Goal: Information Seeking & Learning: Learn about a topic

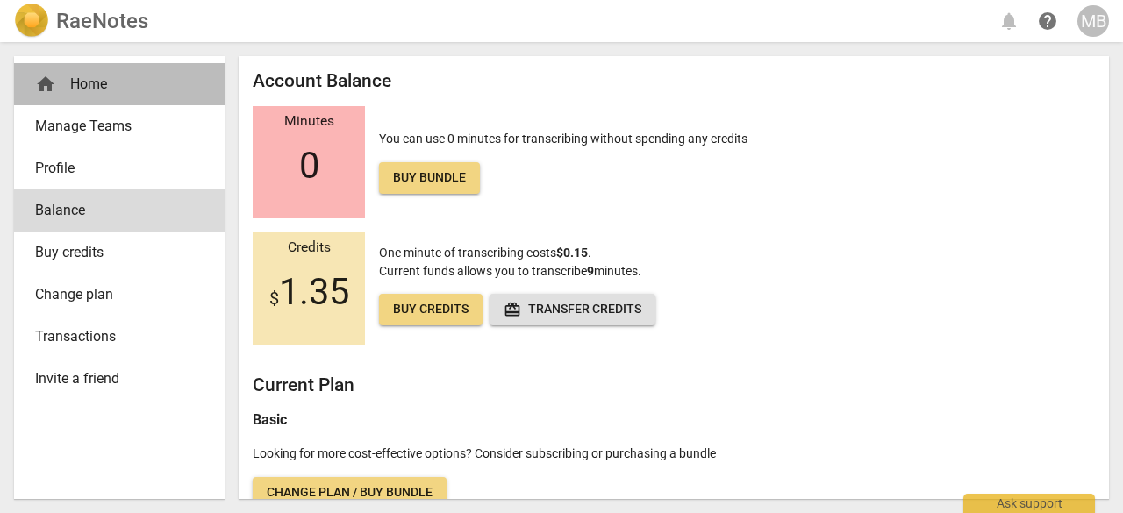
click at [90, 89] on div "home Home" at bounding box center [112, 84] width 154 height 21
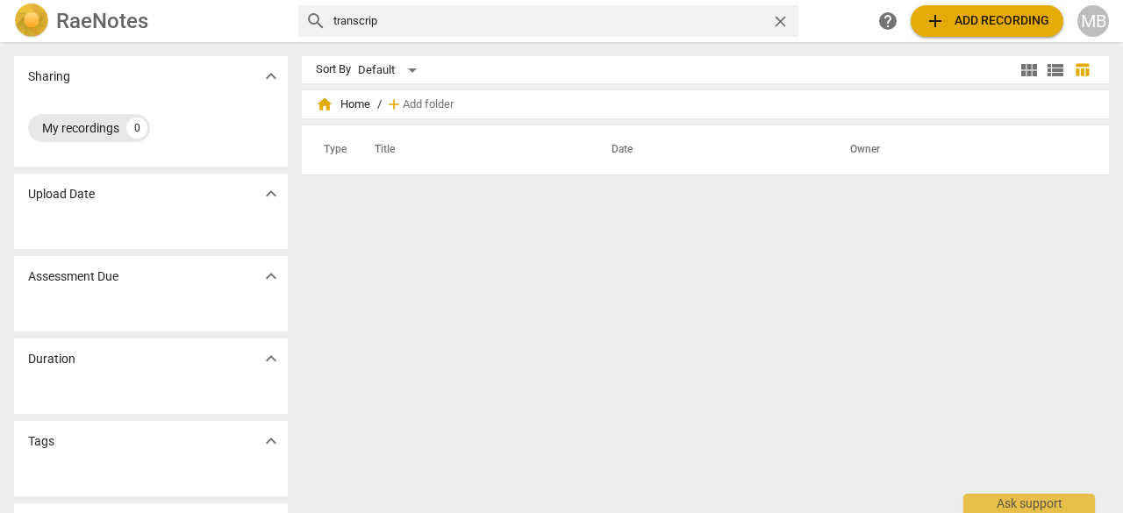
click at [90, 127] on div "My recordings" at bounding box center [80, 128] width 77 height 18
click at [394, 16] on input "transcrip" at bounding box center [548, 21] width 431 height 28
click at [777, 17] on span "close" at bounding box center [780, 21] width 18 height 18
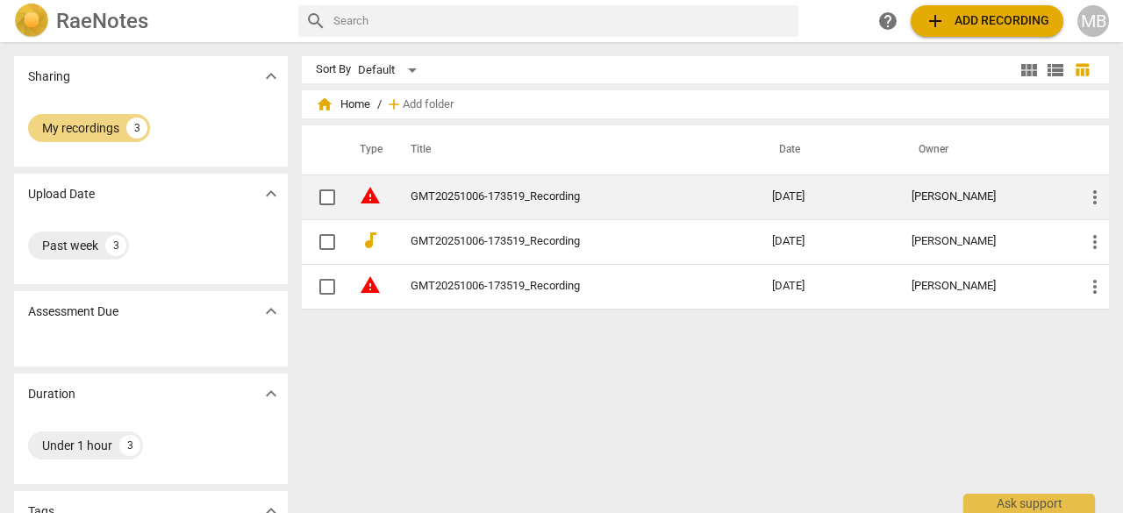
click at [465, 197] on link "GMT20251006-173519_Recording" at bounding box center [560, 196] width 298 height 13
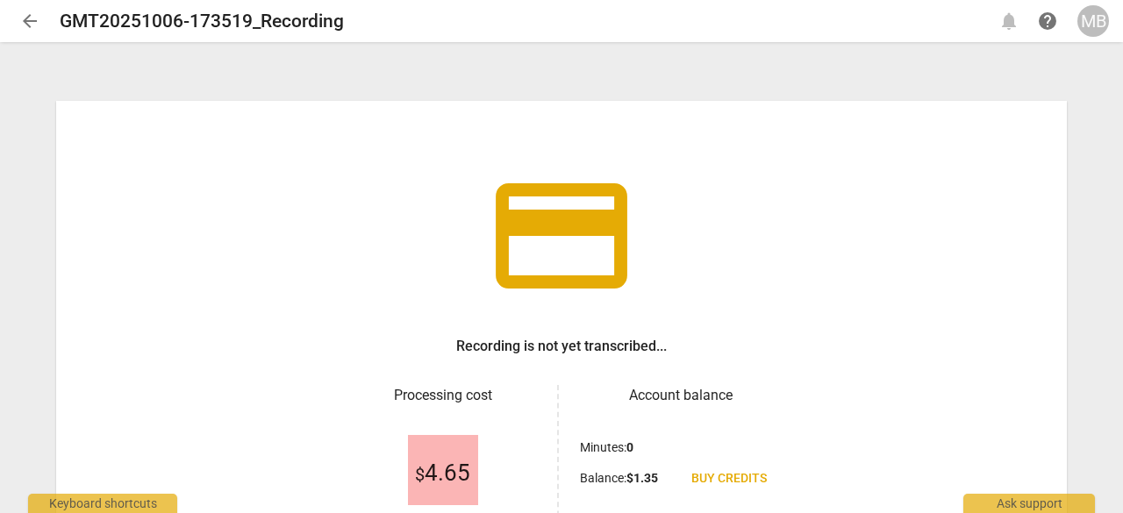
click at [18, 27] on span "arrow_back" at bounding box center [30, 21] width 32 height 21
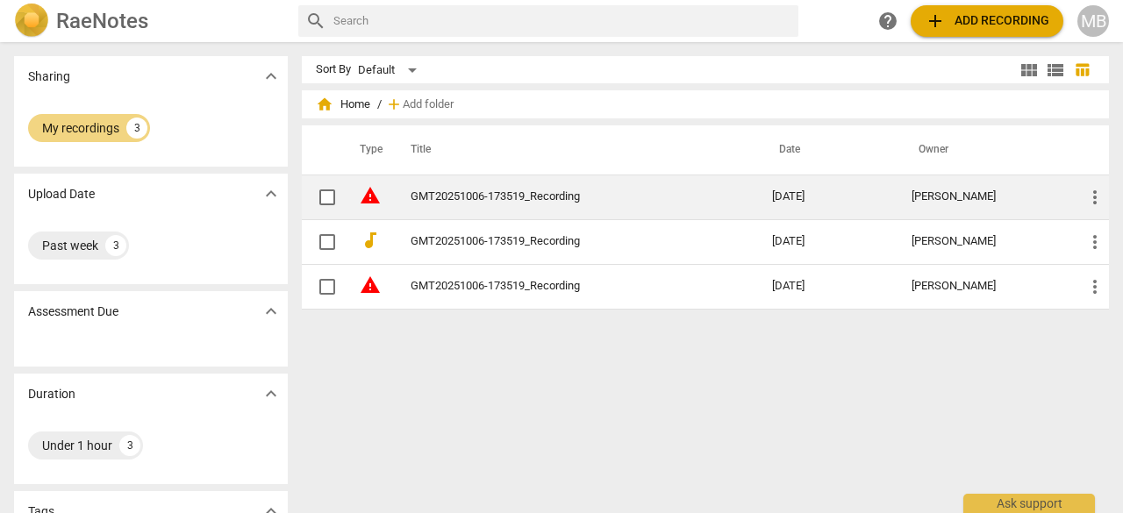
click at [443, 196] on link "GMT20251006-173519_Recording" at bounding box center [560, 196] width 298 height 13
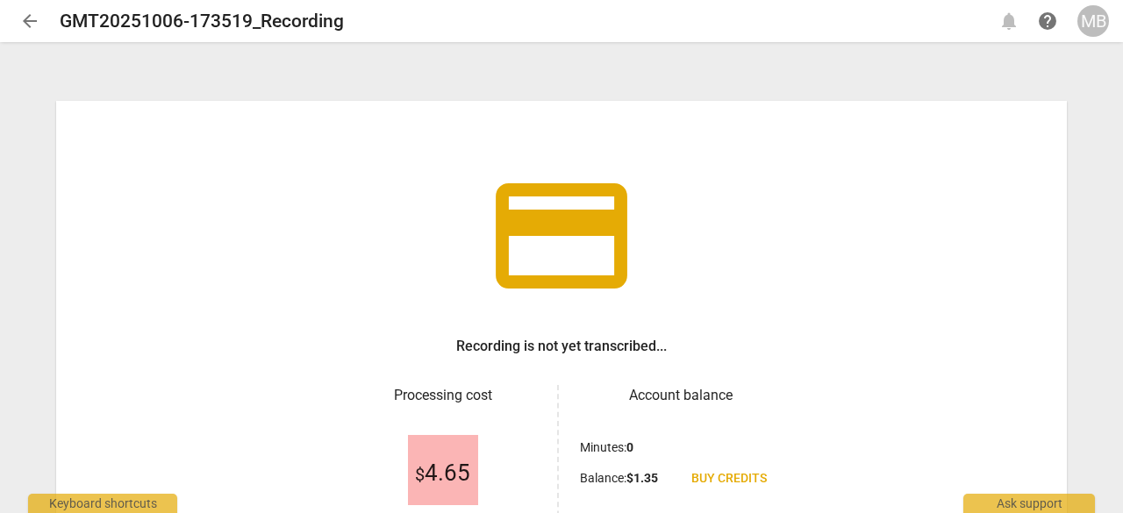
scroll to position [178, 0]
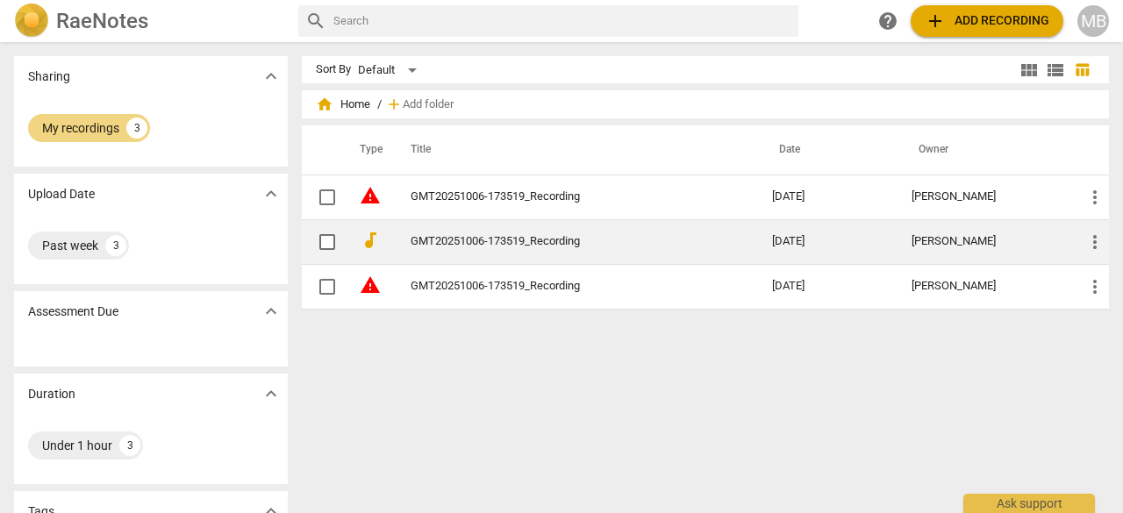
click at [466, 236] on link "GMT20251006-173519_Recording" at bounding box center [560, 241] width 298 height 13
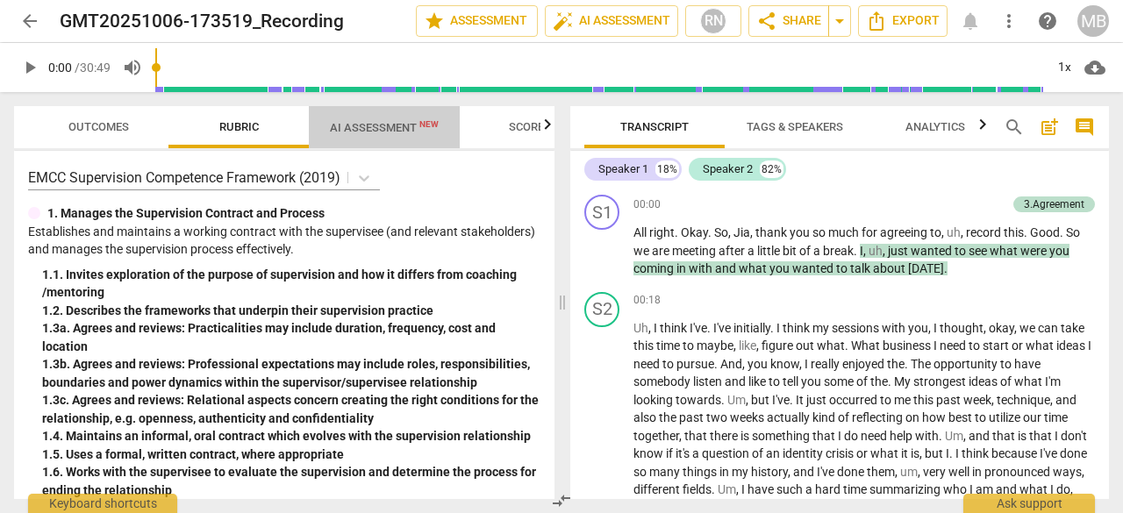
click at [382, 126] on span "AI Assessment New" at bounding box center [384, 127] width 109 height 13
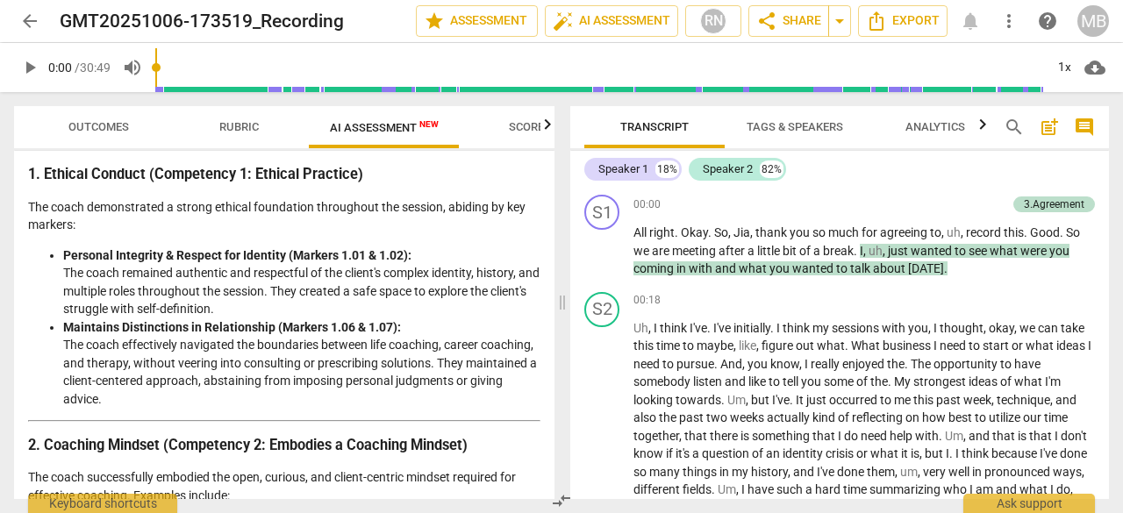
scroll to position [308, 0]
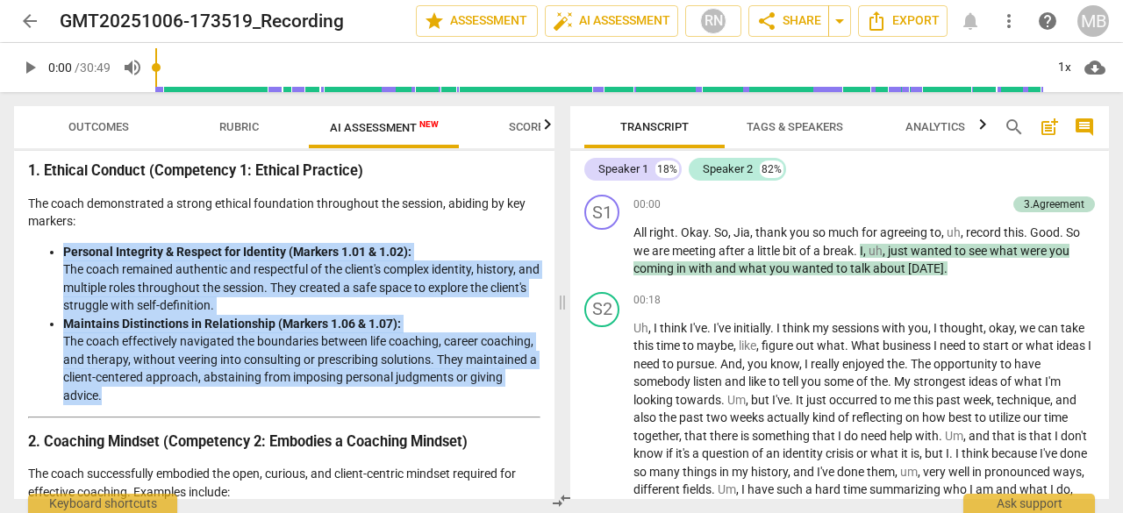
drag, startPoint x: 168, startPoint y: 416, endPoint x: 61, endPoint y: 269, distance: 182.0
click at [61, 269] on ul "Personal Integrity & Respect for Identity (Markers 1.01 & 1.02): The coach rema…" at bounding box center [284, 324] width 512 height 162
copy ul "Personal Integrity & Respect for Identity (Markers 1.01 & 1.02): The coach rema…"
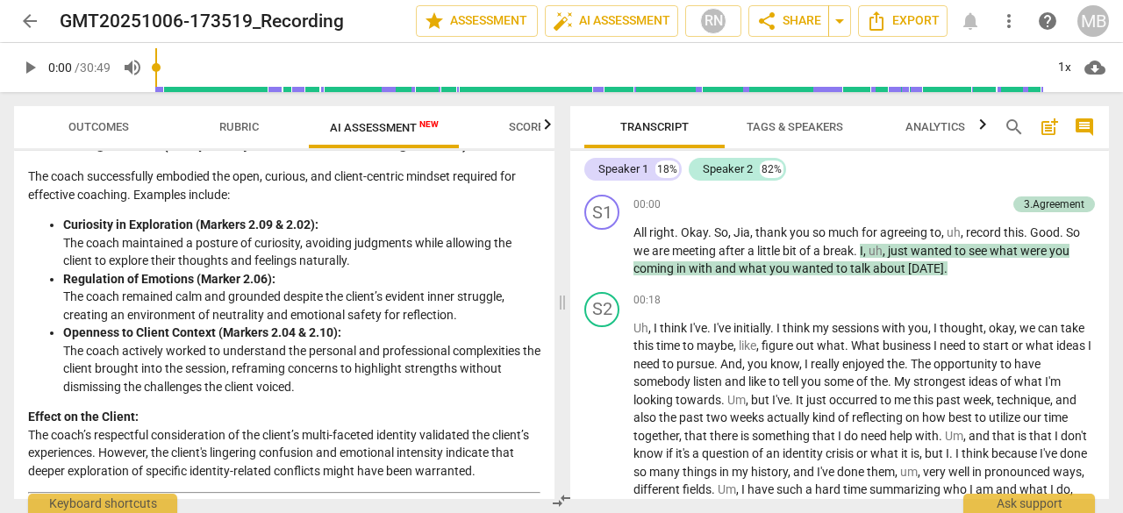
scroll to position [605, 0]
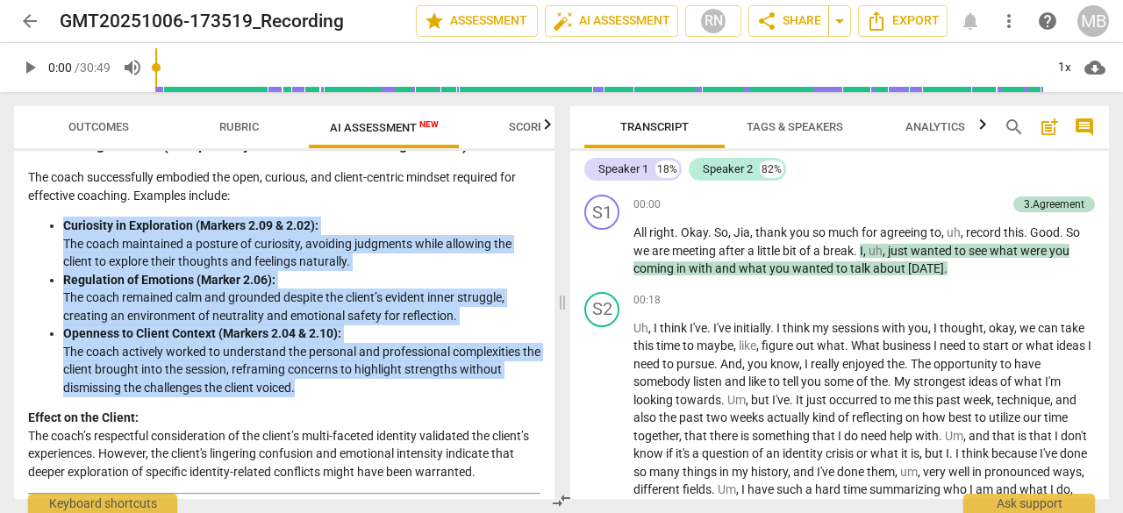
drag, startPoint x: 314, startPoint y: 405, endPoint x: 40, endPoint y: 242, distance: 318.7
click at [40, 242] on ul "Curiosity in Exploration (Markers 2.09 & 2.02): The coach maintained a posture …" at bounding box center [284, 307] width 512 height 180
copy ul "Curiosity in Exploration (Markers 2.09 & 2.02): The coach maintained a posture …"
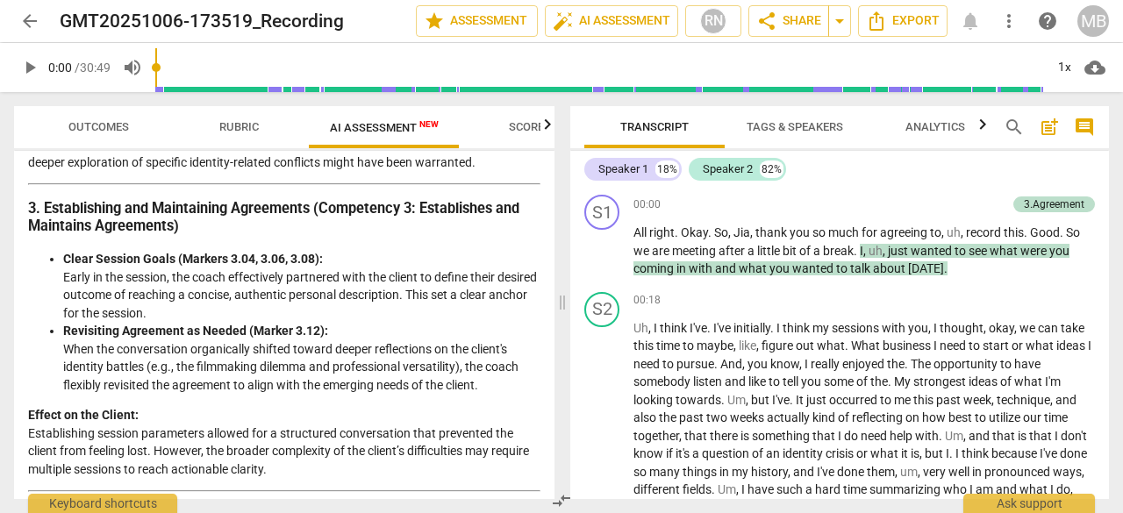
scroll to position [913, 0]
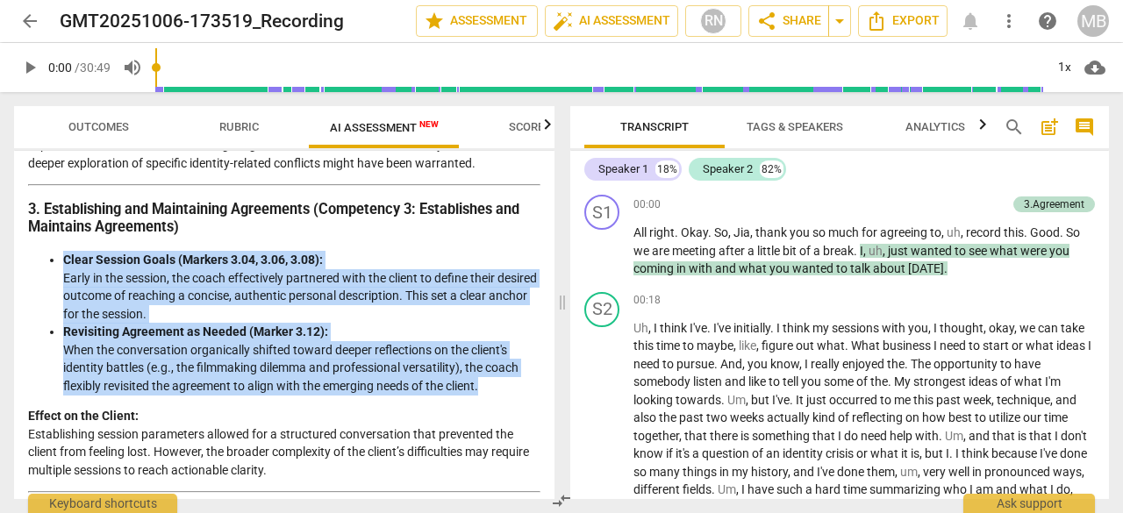
drag, startPoint x: 494, startPoint y: 419, endPoint x: 63, endPoint y: 295, distance: 448.2
click at [63, 295] on ul "Clear Session Goals (Markers 3.04, 3.06, 3.08): Early in the session, the coach…" at bounding box center [284, 323] width 512 height 144
copy ul "Clear Session Goals (Markers 3.04, 3.06, 3.08): Early in the session, the coach…"
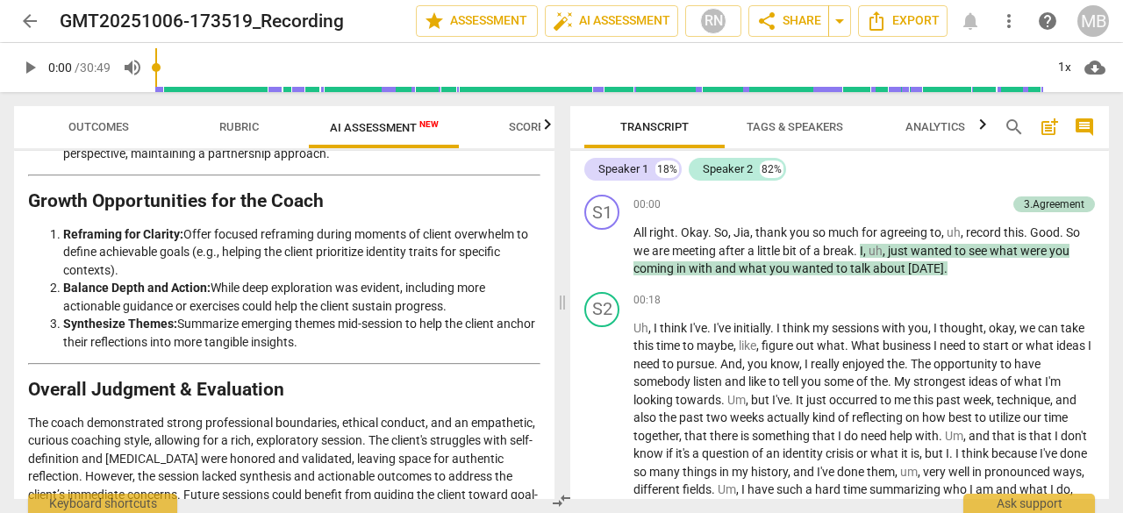
scroll to position [2864, 0]
drag, startPoint x: 192, startPoint y: 315, endPoint x: 246, endPoint y: 348, distance: 63.1
click at [246, 279] on li "Reframing for Clarity: Offer focused reframing during moments of client overwhe…" at bounding box center [301, 252] width 477 height 54
copy li "ffer focused reframing during moments of client overwhelm to define achievable …"
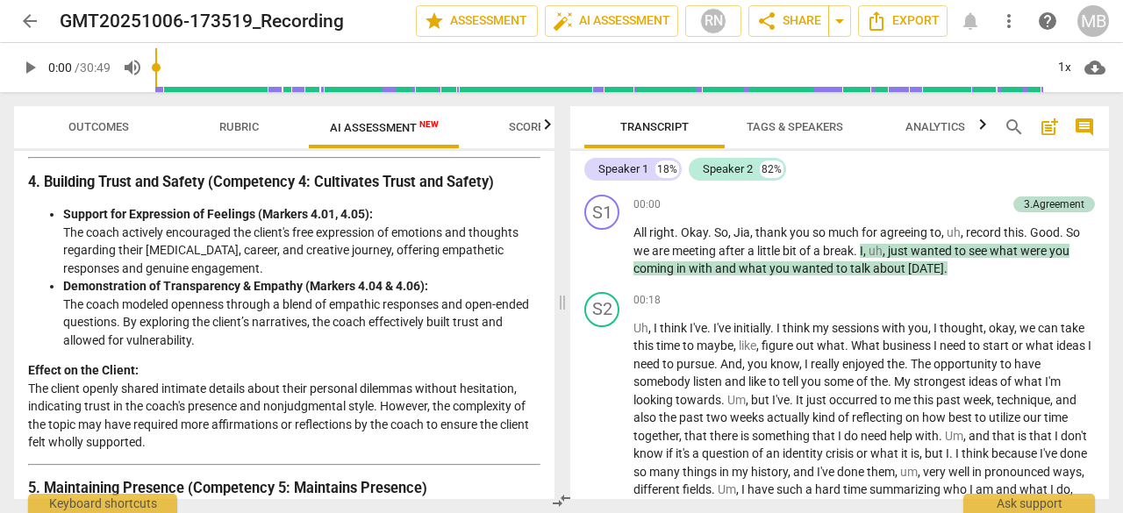
scroll to position [1249, 0]
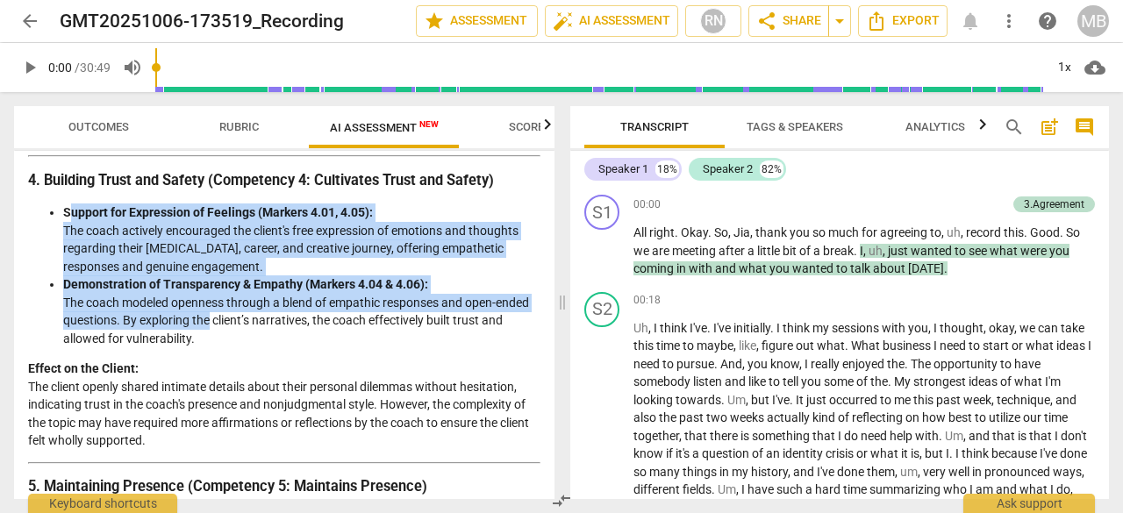
drag, startPoint x: 211, startPoint y: 362, endPoint x: 68, endPoint y: 243, distance: 186.3
click at [68, 243] on ul "Support for Expression of Feelings (Markers 4.01, 4.05): The coach actively enc…" at bounding box center [284, 276] width 512 height 144
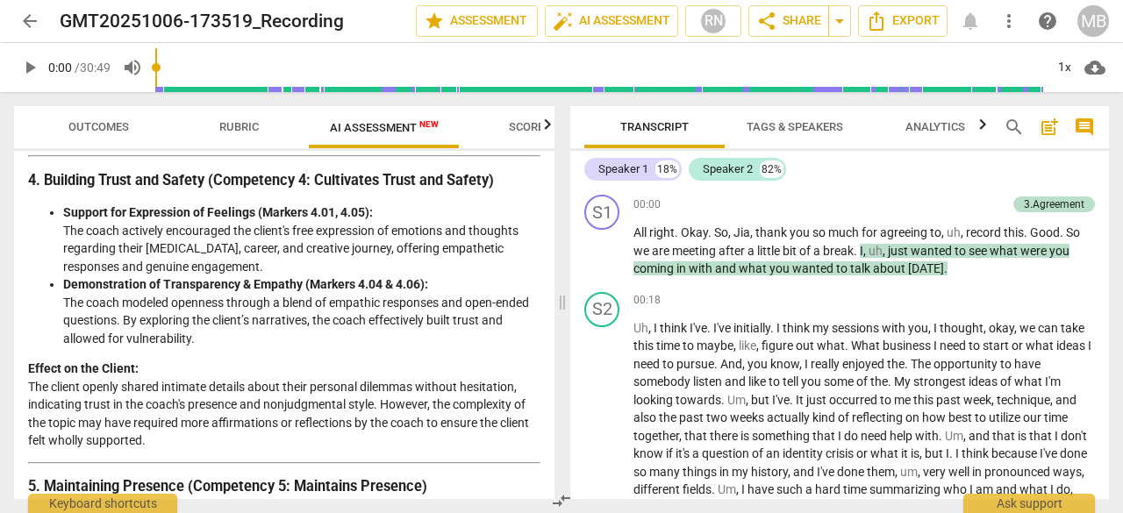
click at [232, 400] on p "Effect on the Client: The client openly shared intimate details about their per…" at bounding box center [284, 405] width 512 height 90
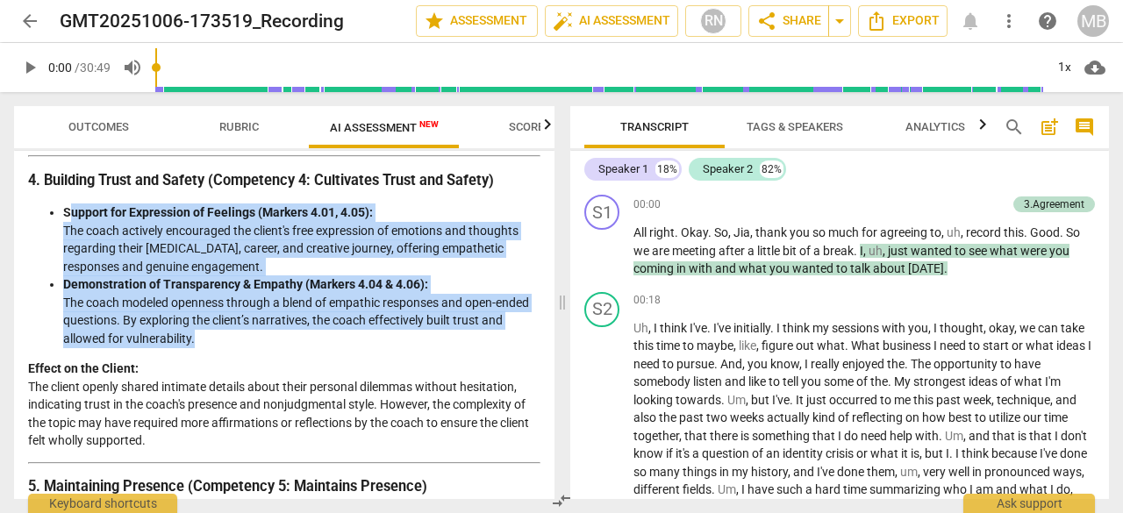
drag, startPoint x: 211, startPoint y: 380, endPoint x: 67, endPoint y: 241, distance: 199.8
click at [67, 241] on ul "Support for Expression of Feelings (Markers 4.01, 4.05): The coach actively enc…" at bounding box center [284, 276] width 512 height 144
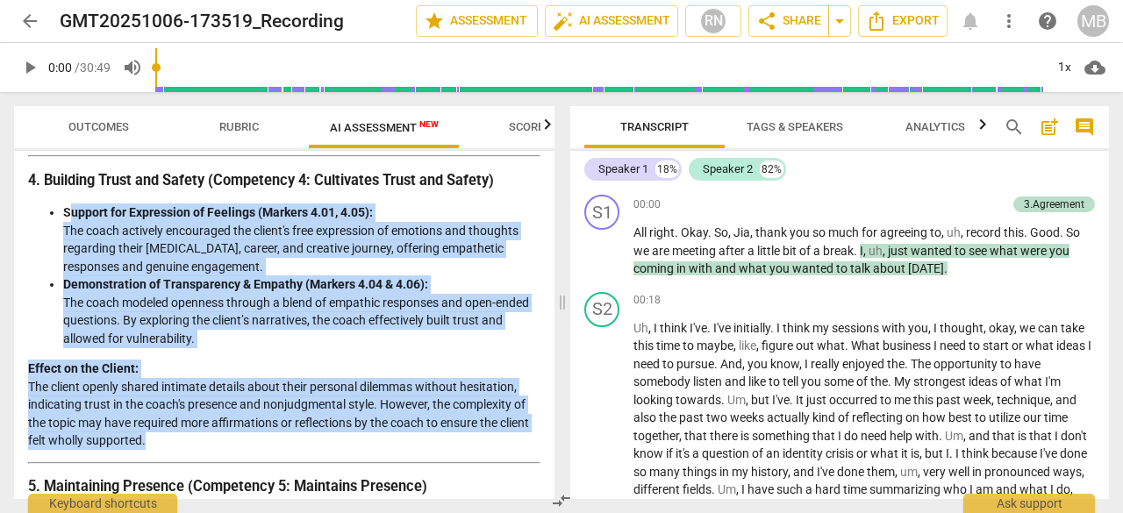
drag, startPoint x: 146, startPoint y: 474, endPoint x: 71, endPoint y: 234, distance: 250.9
copy div "upport for Expression of Feelings (Markers 4.01, 4.05): The coach actively enco…"
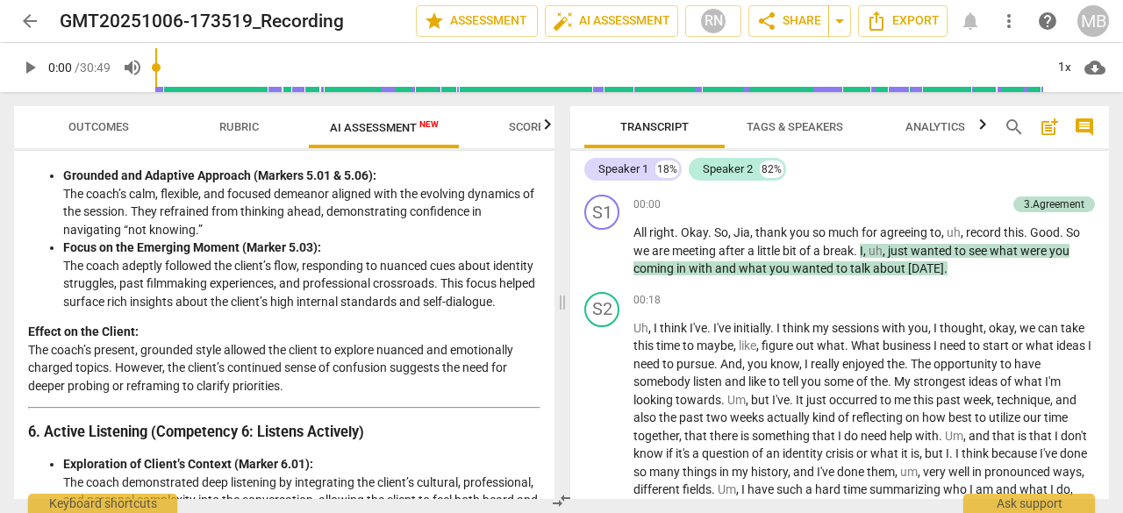
scroll to position [1600, 0]
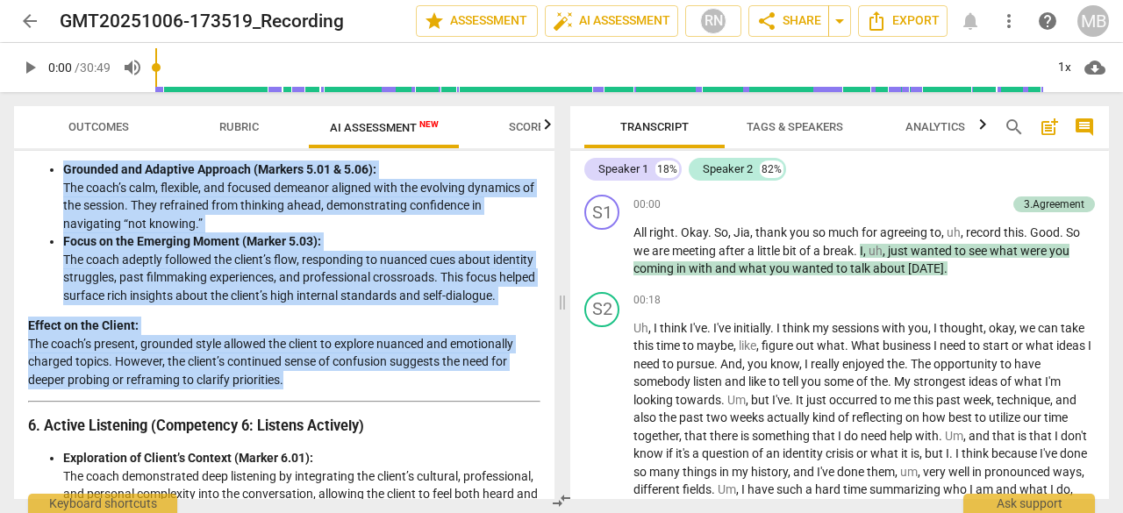
drag, startPoint x: 291, startPoint y: 429, endPoint x: 65, endPoint y: 208, distance: 316.4
click at [65, 208] on div "Coaching Session Assessment: Analysis of the Coach's Approach Introduction This…" at bounding box center [284, 238] width 512 height 3285
copy div "Grounded and Adaptive Approach (Markers 5.01 & 5.06): The coach’s calm, flexibl…"
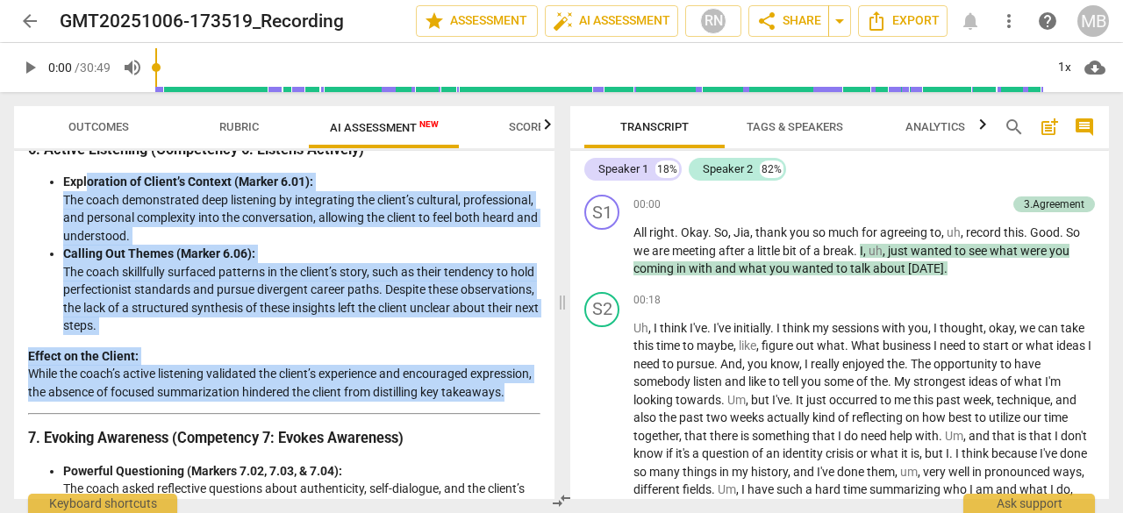
scroll to position [1872, 0]
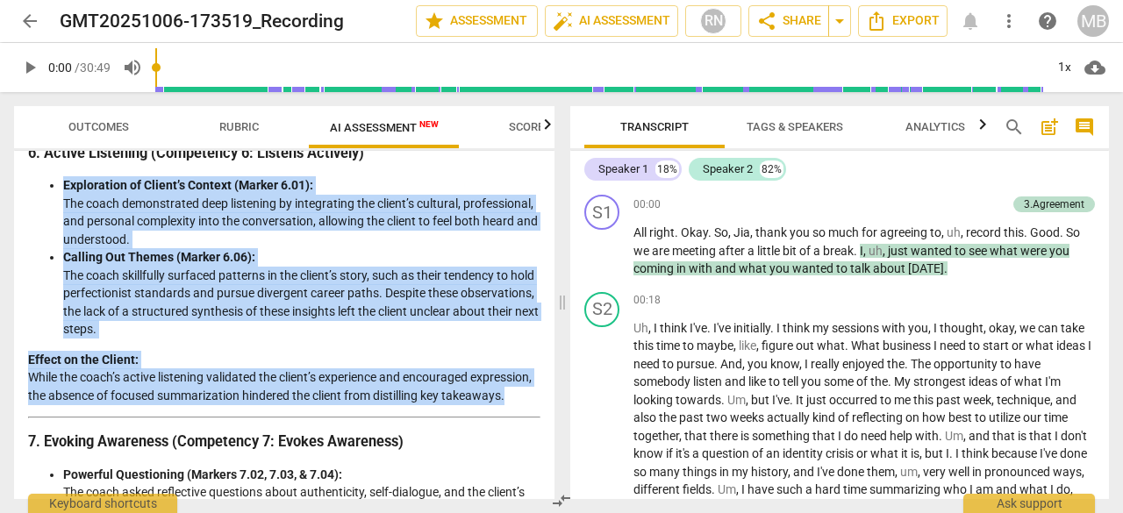
drag, startPoint x: 104, startPoint y: 410, endPoint x: 54, endPoint y: 225, distance: 190.7
copy div "Exploration of Client’s Context (Marker 6.01): The coach demonstrated deep list…"
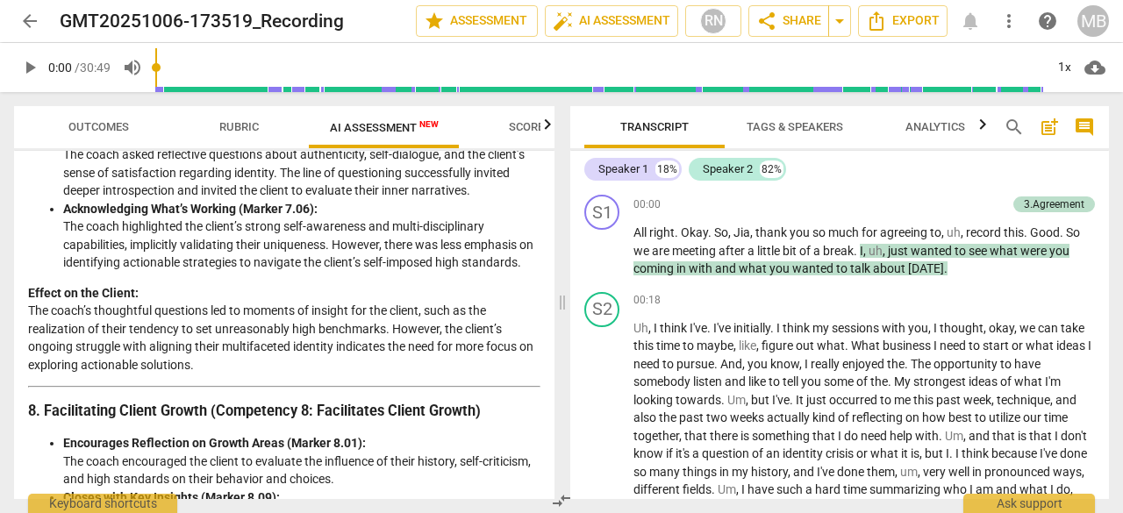
scroll to position [2219, 0]
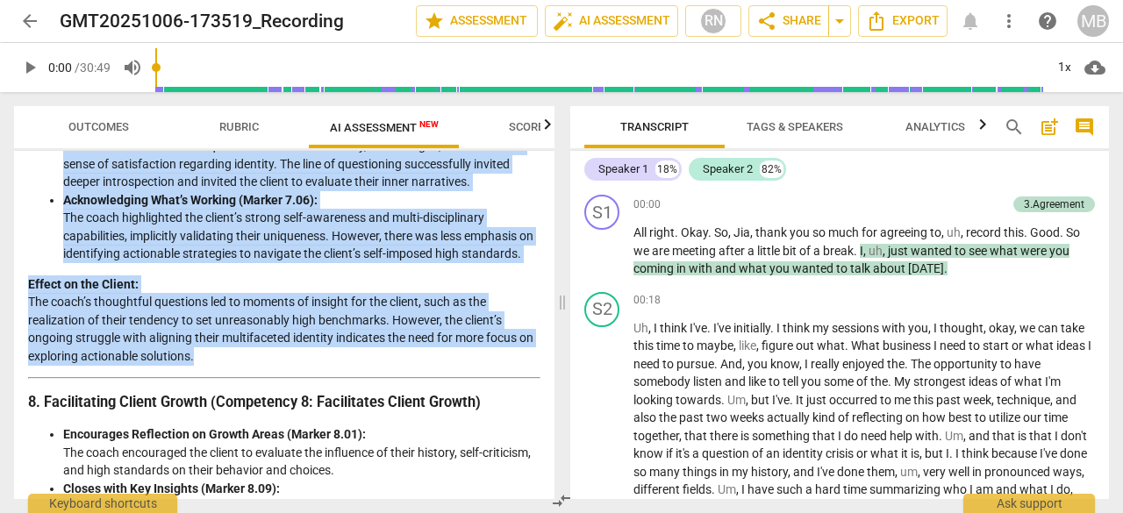
drag, startPoint x: 228, startPoint y: 441, endPoint x: 61, endPoint y: 197, distance: 295.9
copy div "Powerful Questioning (Markers 7.02, 7.03, & 7.04): The coach asked reflective q…"
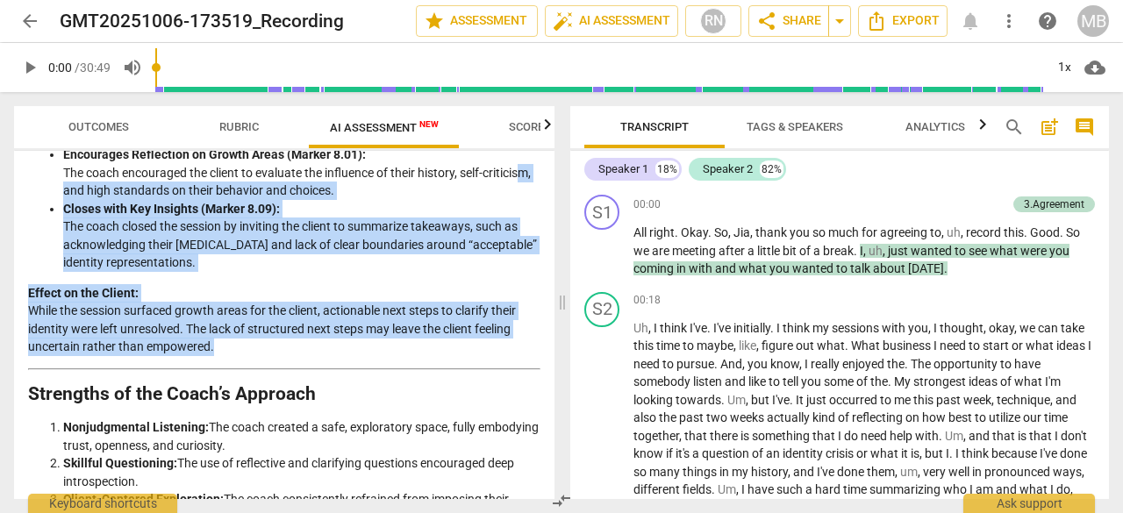
scroll to position [2496, 0]
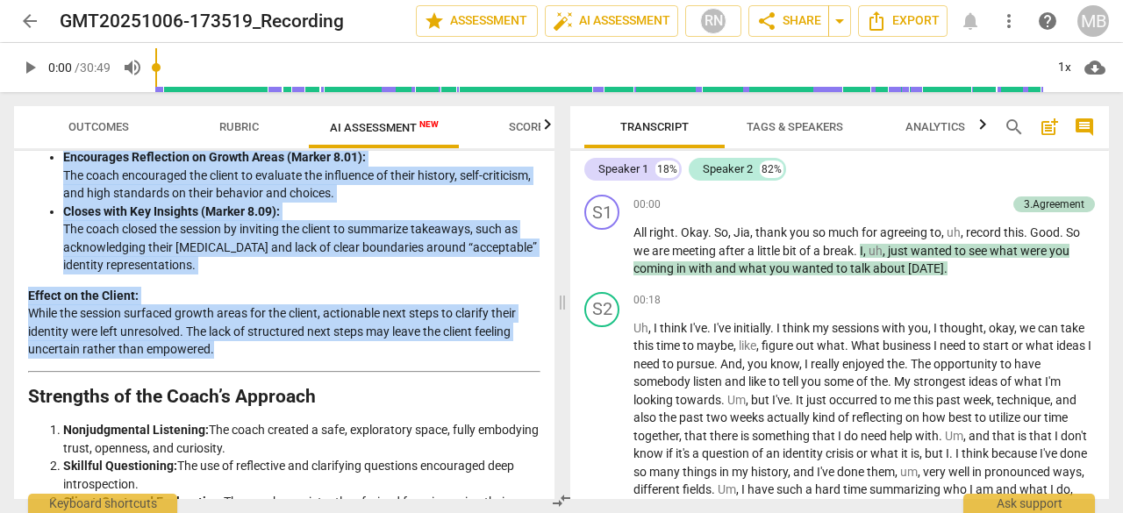
drag, startPoint x: 218, startPoint y: 378, endPoint x: 56, endPoint y: 243, distance: 210.5
copy div "Encourages Reflection on Growth Areas (Marker 8.01): The coach encouraged the c…"
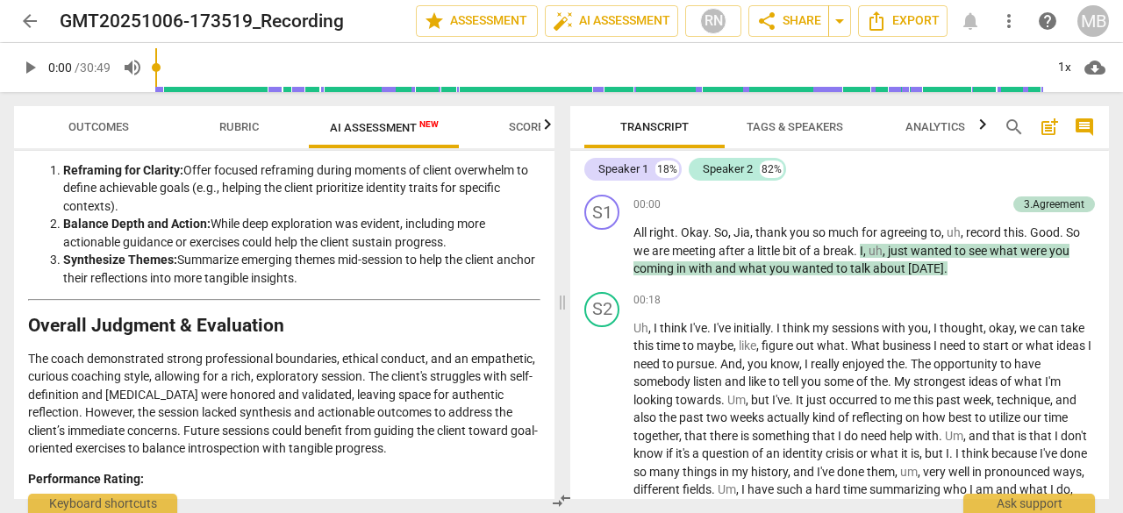
scroll to position [2935, 0]
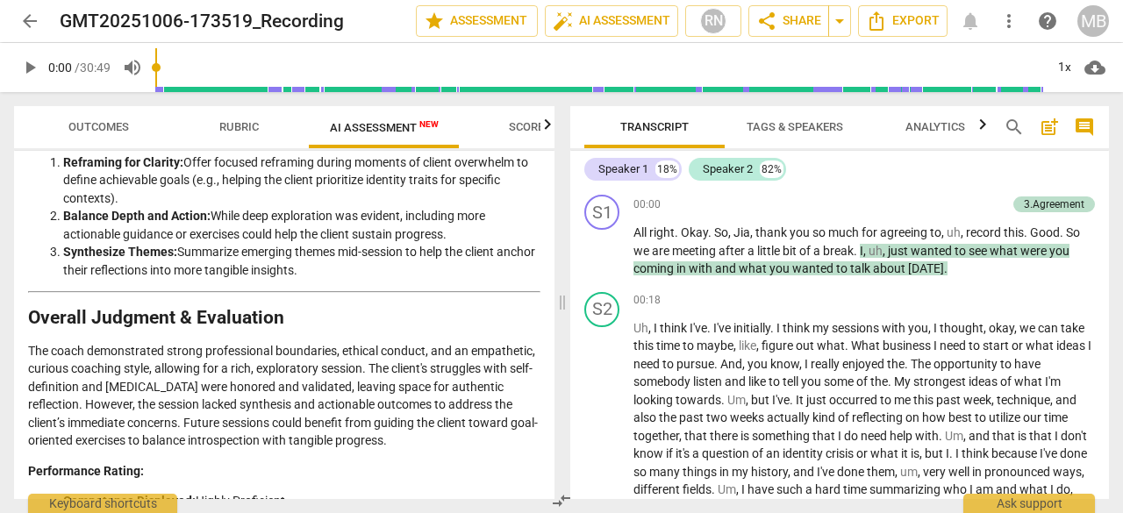
drag, startPoint x: 354, startPoint y: 354, endPoint x: 58, endPoint y: 247, distance: 314.5
click at [58, 247] on ol "Reframing for Clarity: Offer focused reframing during moments of client overwhe…" at bounding box center [284, 217] width 512 height 126
copy ol "Reframing for Clarity: Offer focused reframing during moments of client overwhe…"
